Goal: Browse casually

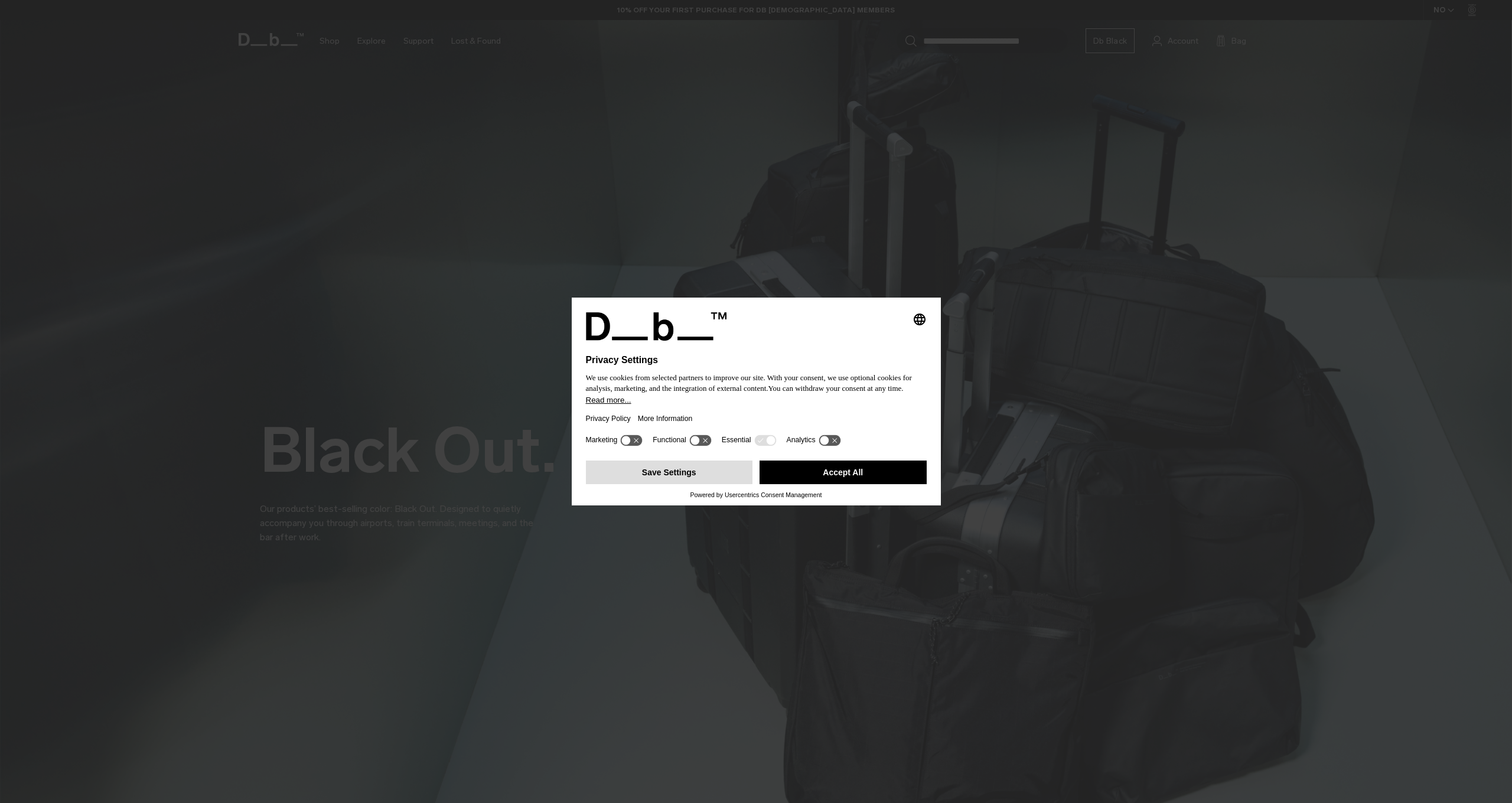
click at [688, 478] on button "Save Settings" at bounding box center [669, 472] width 167 height 24
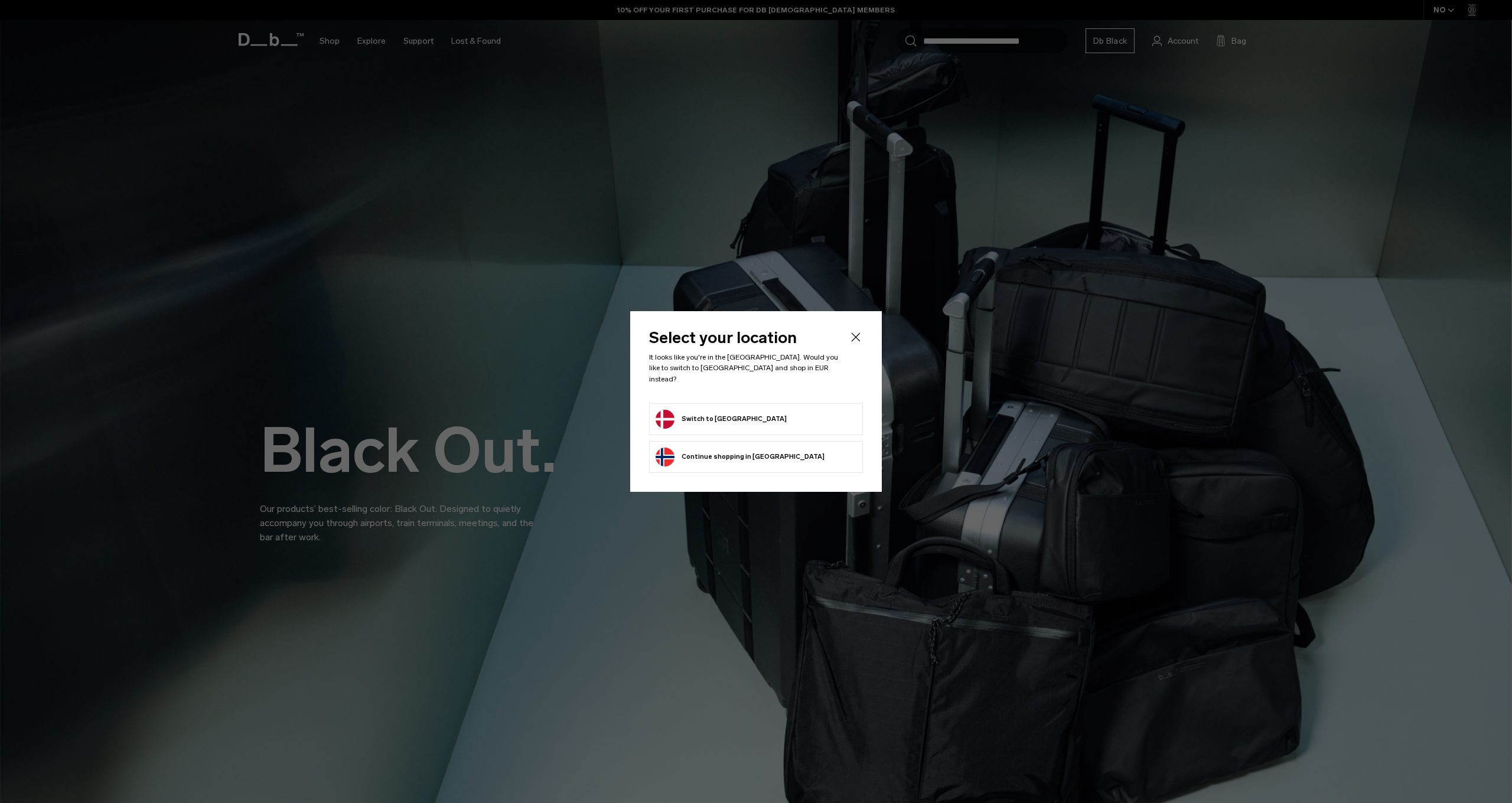
click at [722, 414] on button "Switch to Denmark" at bounding box center [721, 419] width 131 height 19
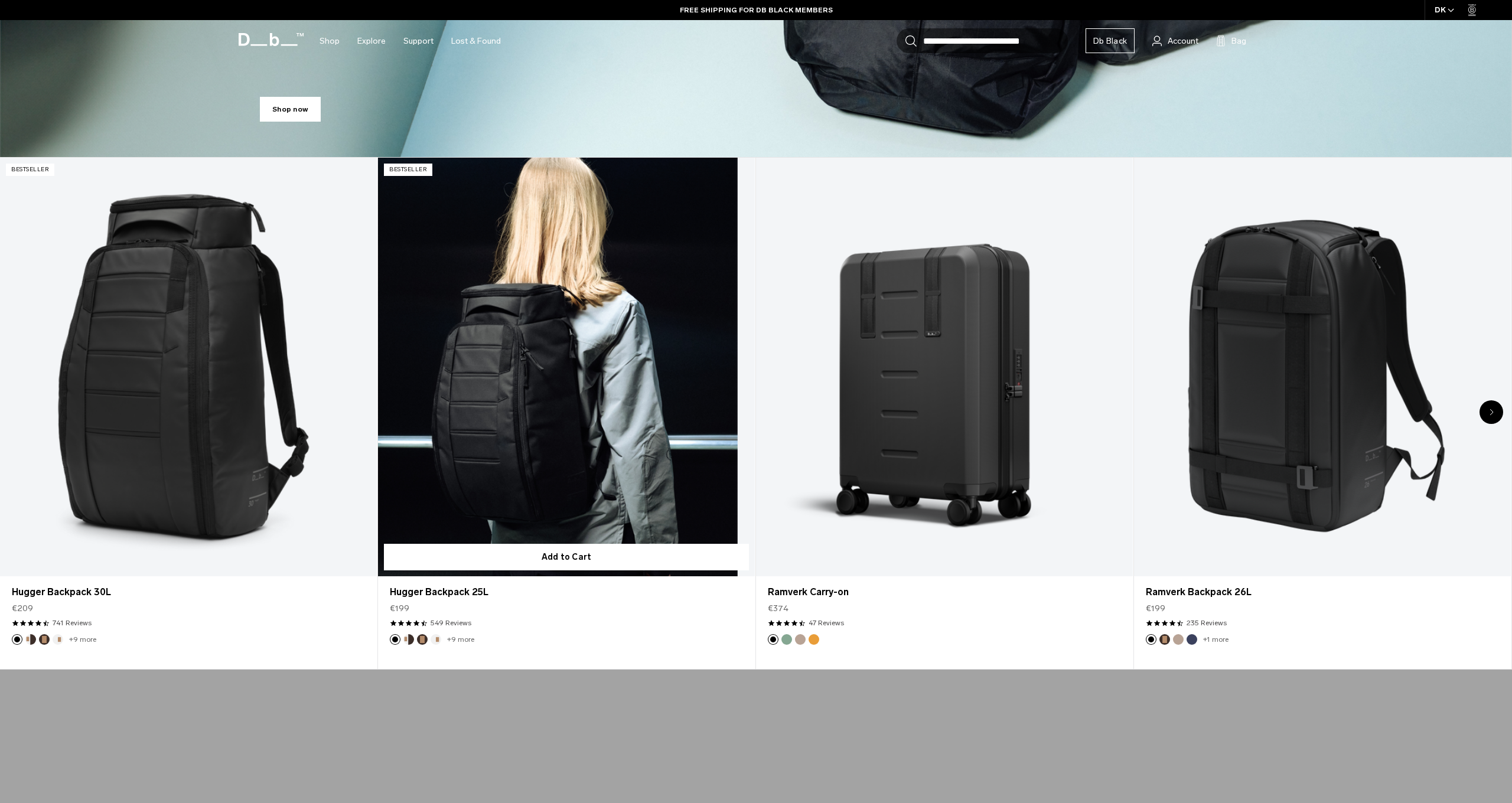
scroll to position [746, 0]
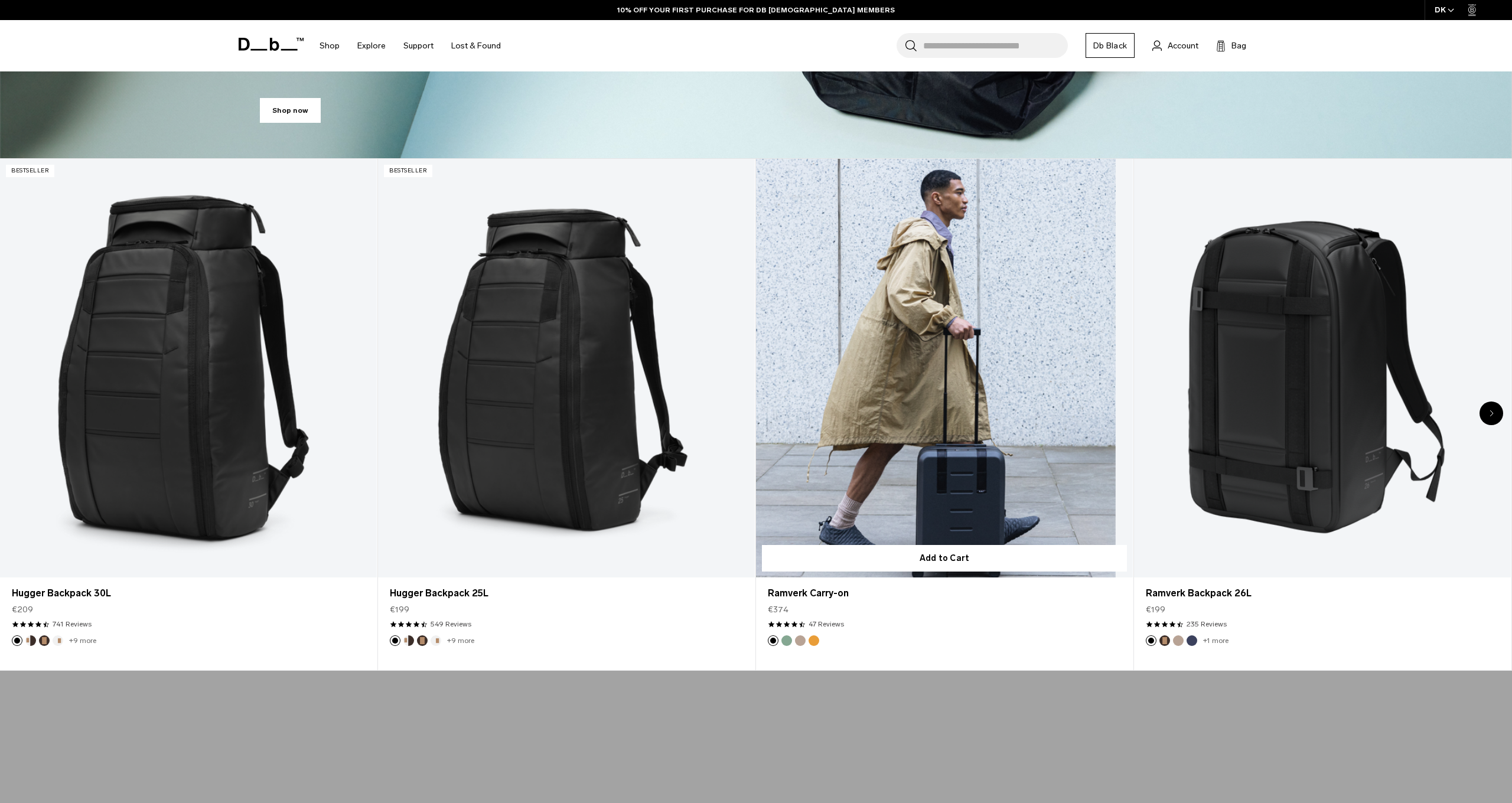
click at [814, 639] on button "Parhelion Orange" at bounding box center [814, 641] width 11 height 11
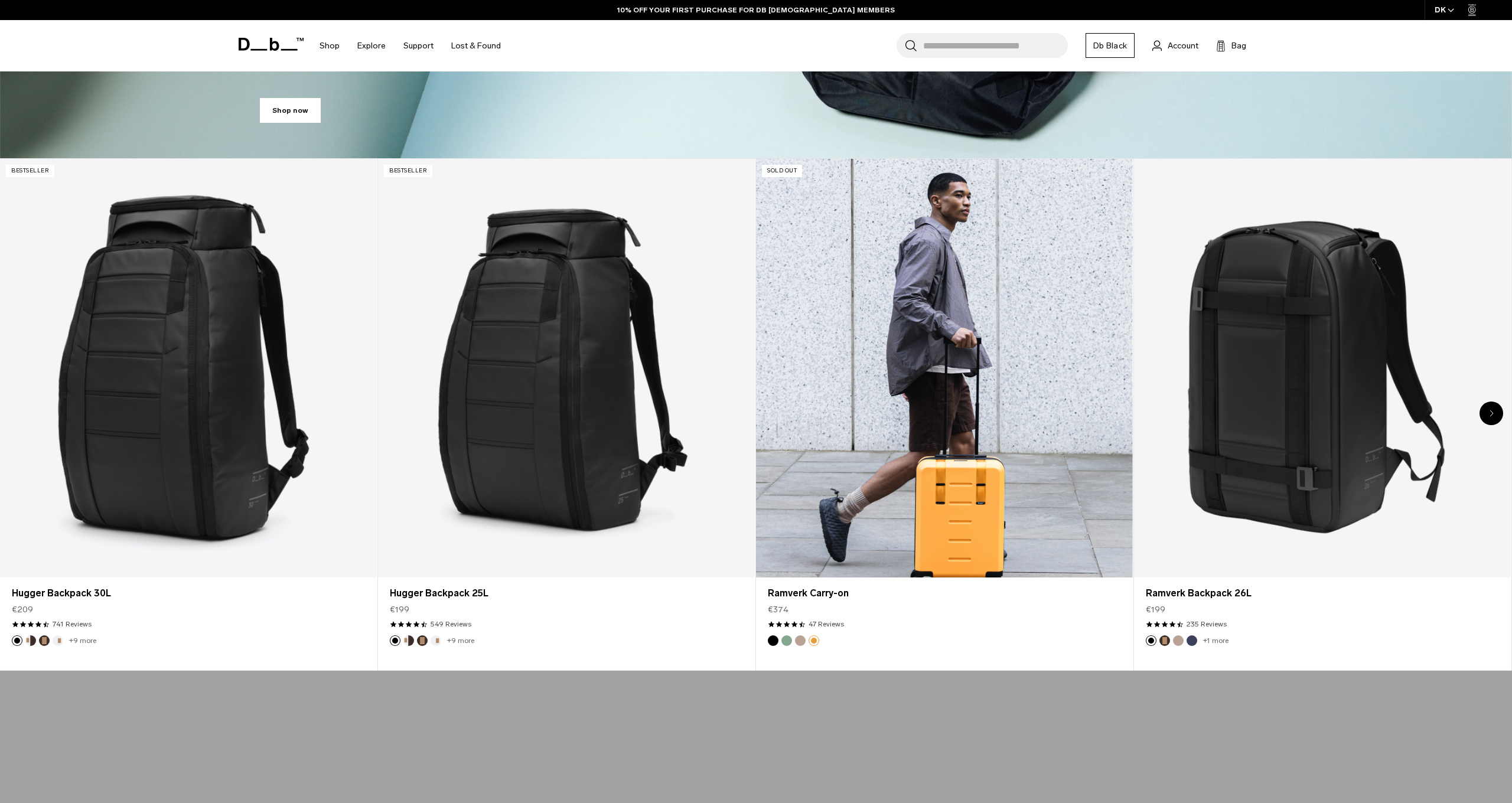
click at [798, 638] on button "Fogbow Beige" at bounding box center [800, 641] width 11 height 11
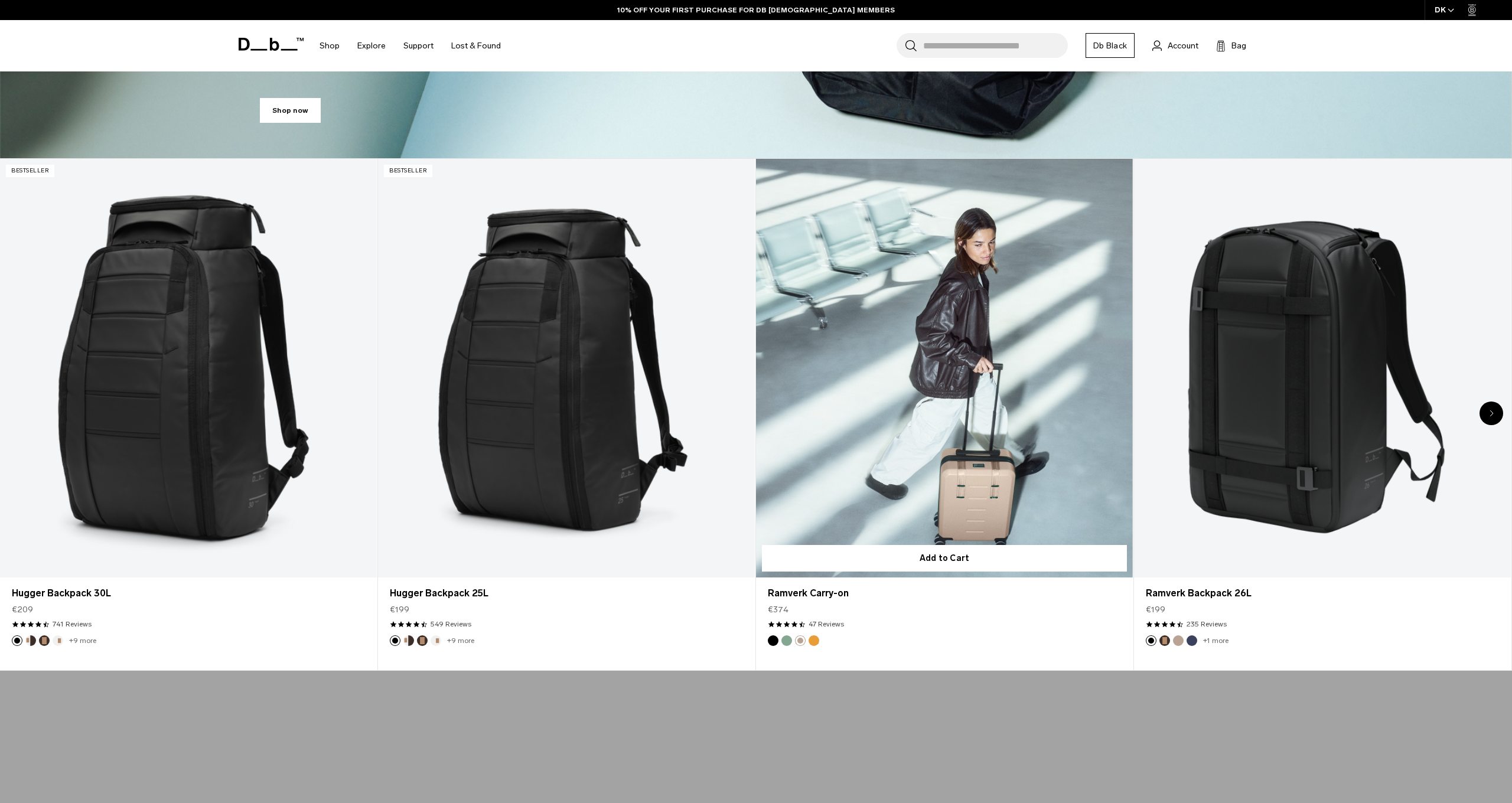
click at [788, 639] on button "Green Ray" at bounding box center [787, 641] width 11 height 11
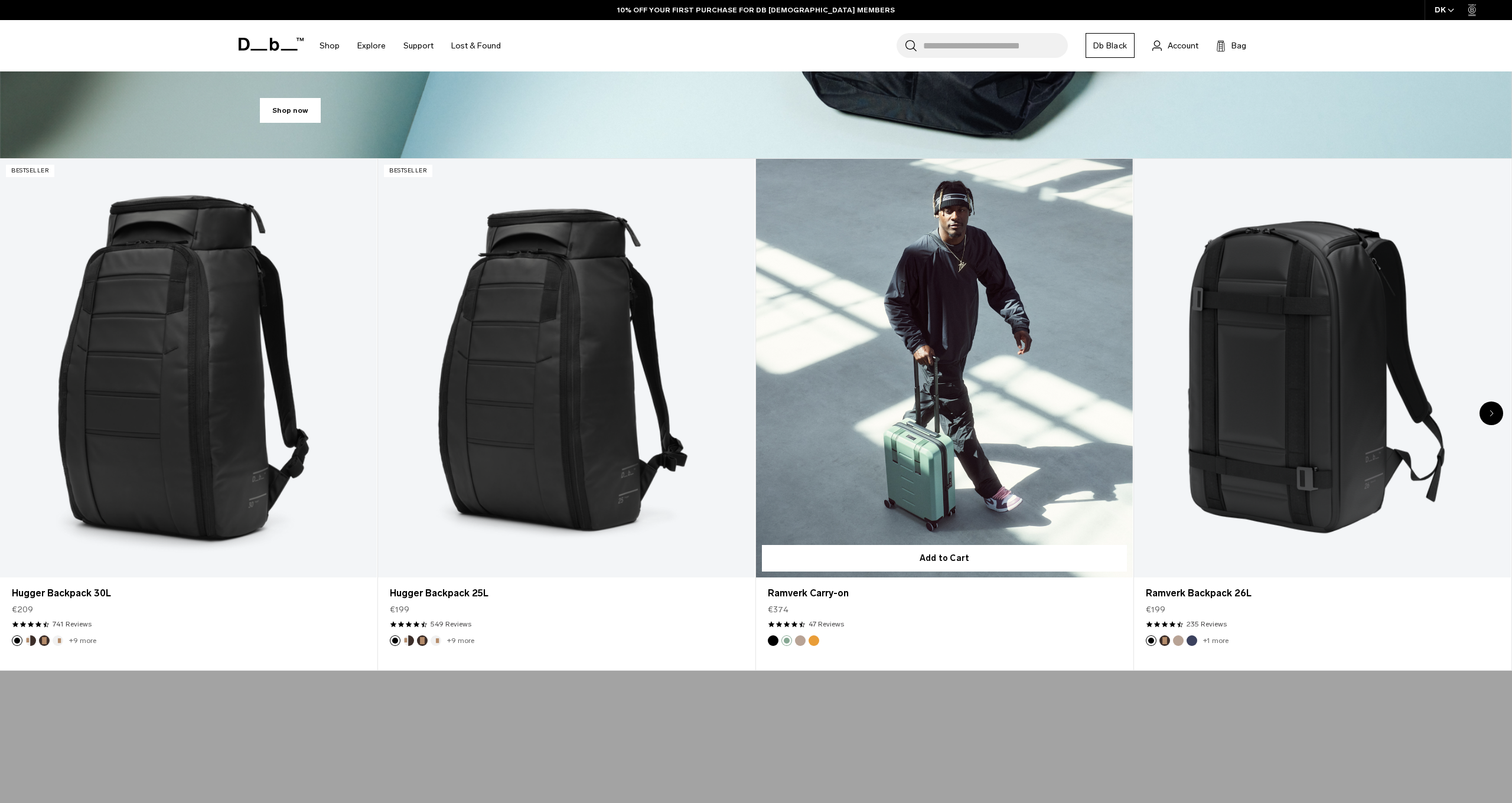
click at [802, 641] on button "Fogbow Beige" at bounding box center [800, 641] width 11 height 11
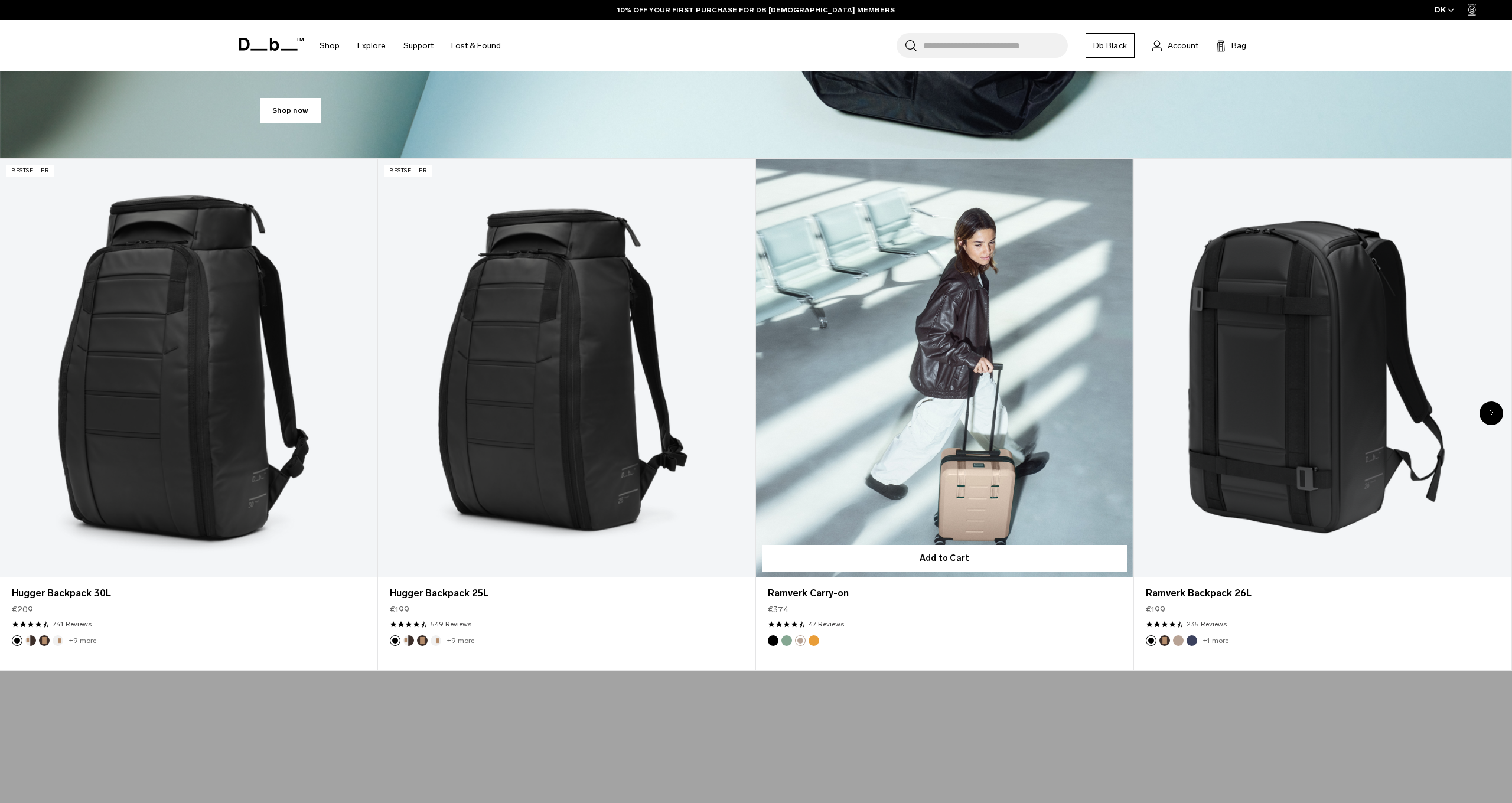
click at [786, 639] on button "Green Ray" at bounding box center [787, 641] width 11 height 11
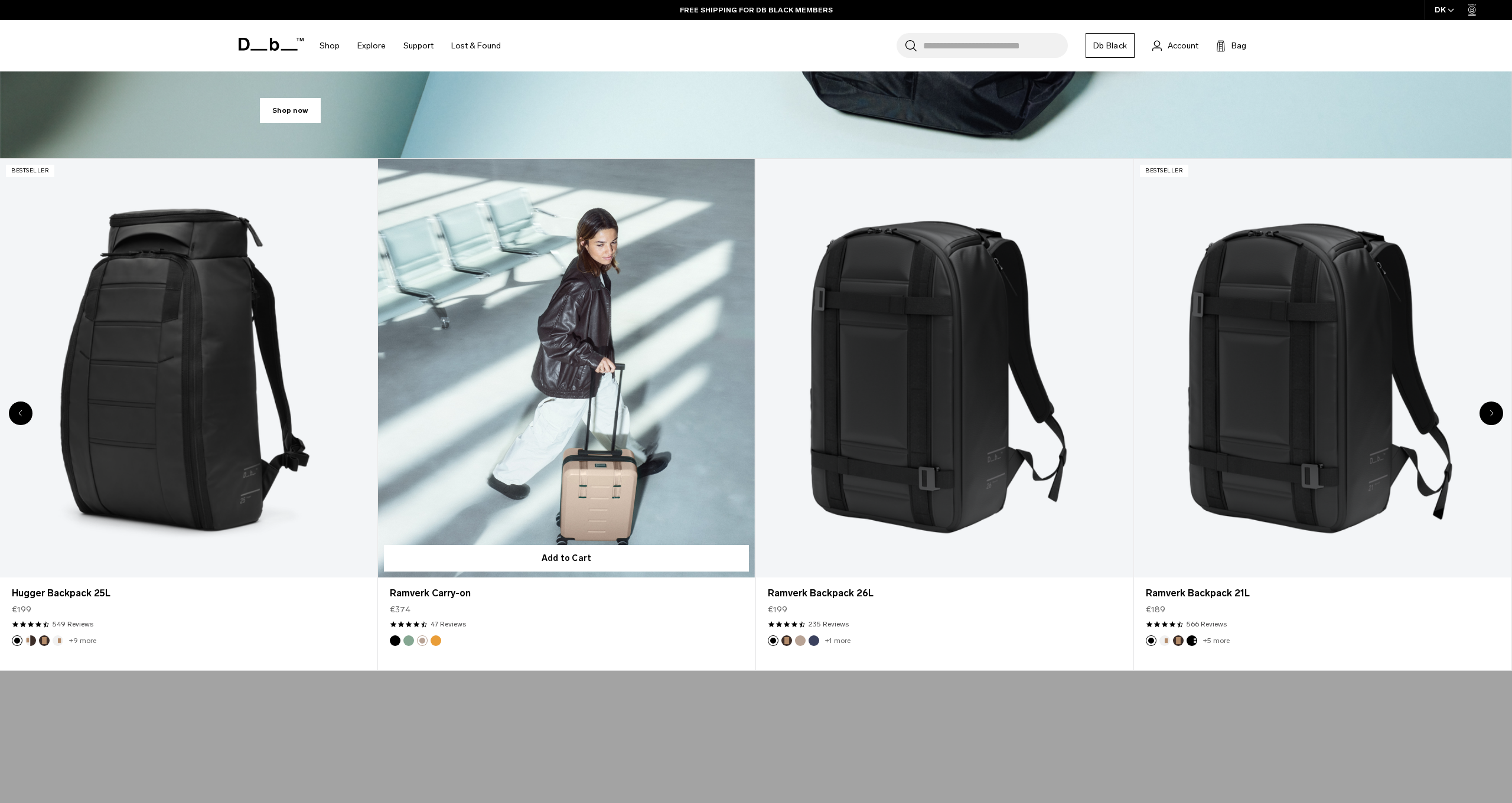
click at [408, 642] on button "Green Ray" at bounding box center [409, 641] width 11 height 11
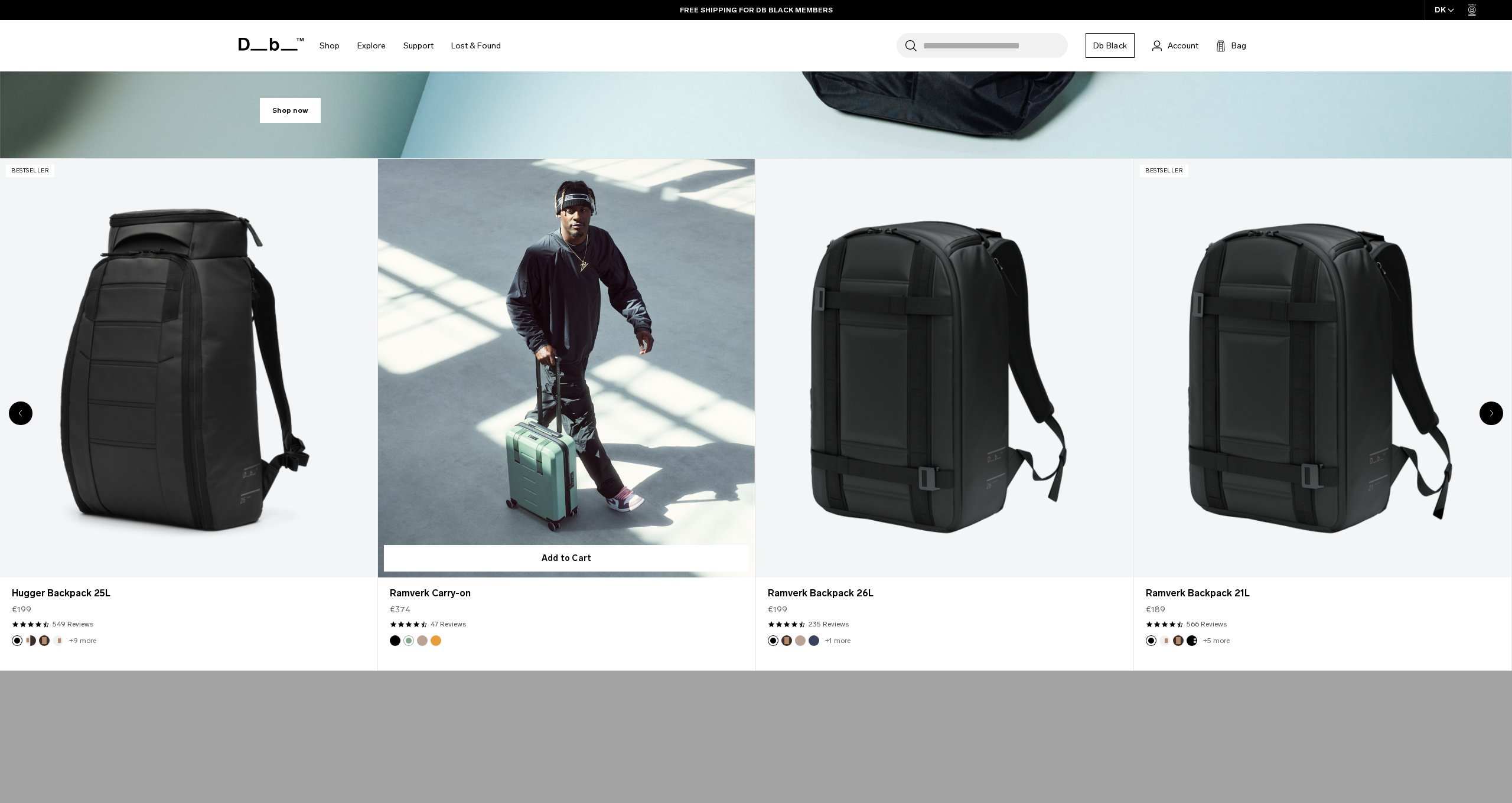
click at [422, 640] on button "Fogbow Beige" at bounding box center [422, 641] width 11 height 11
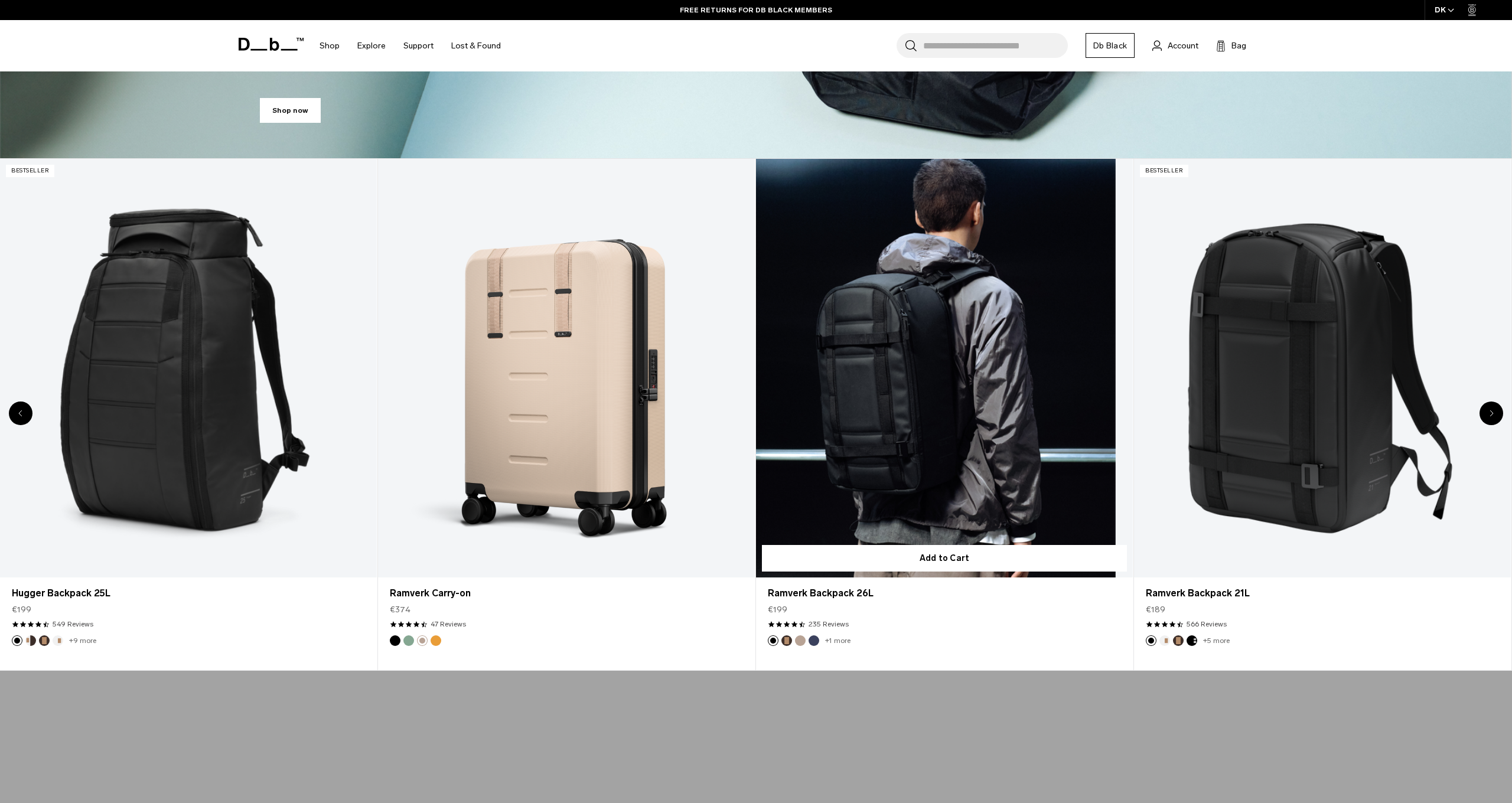
click at [815, 641] on button "Blue Hour" at bounding box center [814, 641] width 11 height 11
